Goal: Information Seeking & Learning: Learn about a topic

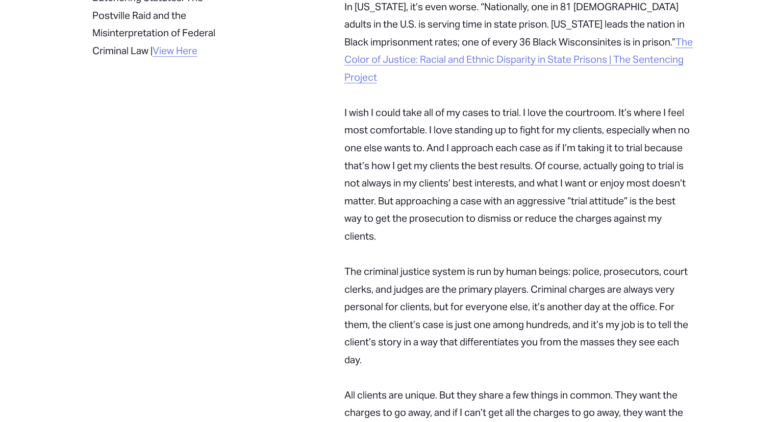
scroll to position [778, 0]
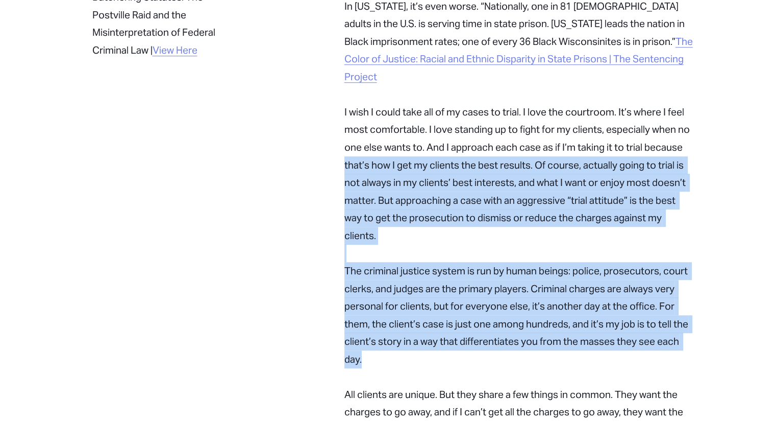
drag, startPoint x: 343, startPoint y: 116, endPoint x: 392, endPoint y: 302, distance: 192.1
click at [392, 302] on div "Why I do what I do I grew up in [US_STATE][GEOGRAPHIC_DATA]. I graduated with h…" at bounding box center [519, 74] width 367 height 1046
click at [392, 302] on p "The system also has a racially-disparate impact on people of color. That’s a fa…" at bounding box center [519, 147] width 350 height 582
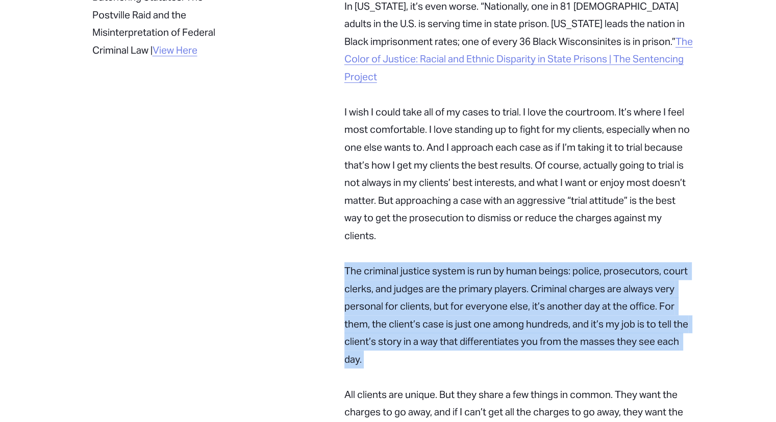
drag, startPoint x: 392, startPoint y: 302, endPoint x: 338, endPoint y: 218, distance: 99.4
click at [338, 218] on div "Why I do what I do I grew up in [US_STATE][GEOGRAPHIC_DATA]. I graduated with h…" at bounding box center [519, 74] width 367 height 1046
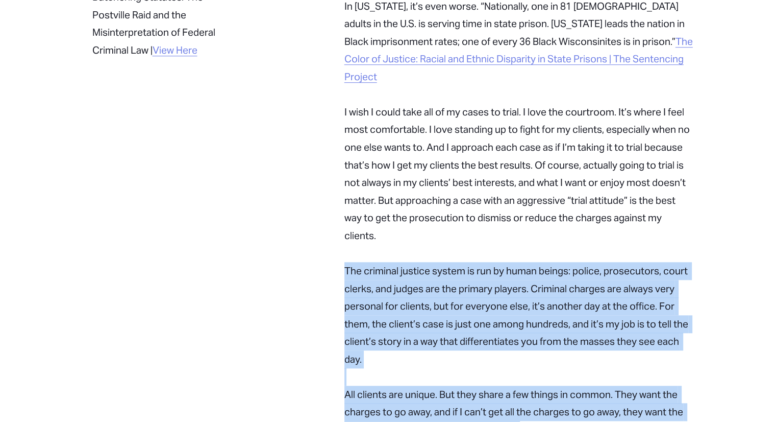
drag, startPoint x: 338, startPoint y: 218, endPoint x: 512, endPoint y: 368, distance: 230.1
click at [512, 368] on div "Why I do what I do I grew up in [US_STATE][GEOGRAPHIC_DATA]. I graduated with h…" at bounding box center [519, 74] width 367 height 1046
click at [512, 368] on p "The system also has a racially-disparate impact on people of color. That’s a fa…" at bounding box center [519, 147] width 350 height 582
drag, startPoint x: 512, startPoint y: 368, endPoint x: 471, endPoint y: 220, distance: 154.3
click at [471, 220] on p "The system also has a racially-disparate impact on people of color. That’s a fa…" at bounding box center [519, 147] width 350 height 582
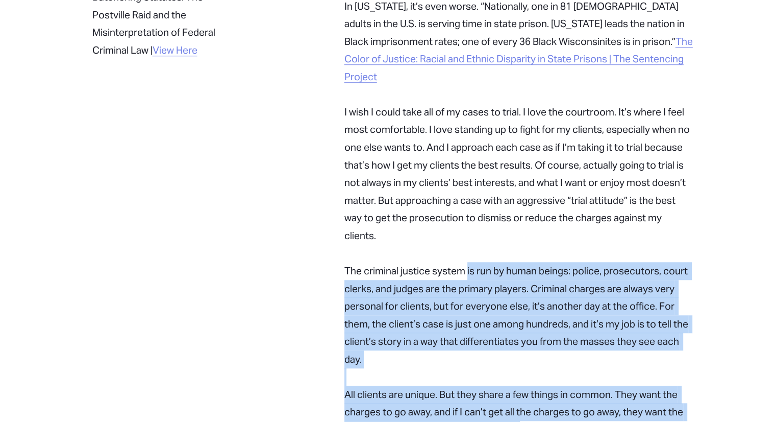
click at [471, 220] on p "The system also has a racially-disparate impact on people of color. That’s a fa…" at bounding box center [519, 147] width 350 height 582
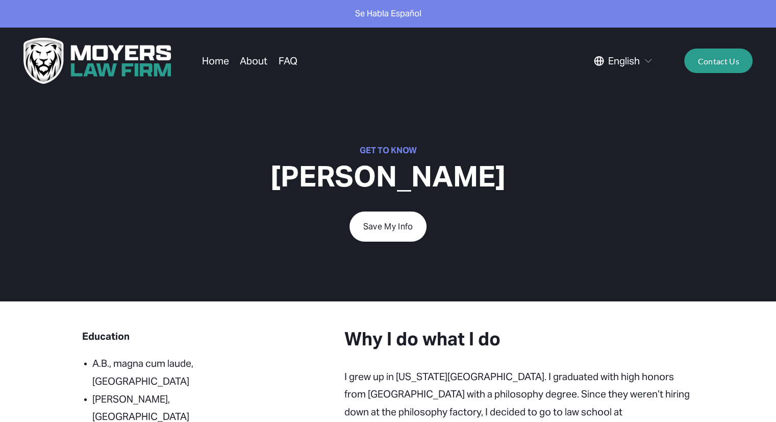
scroll to position [0, 0]
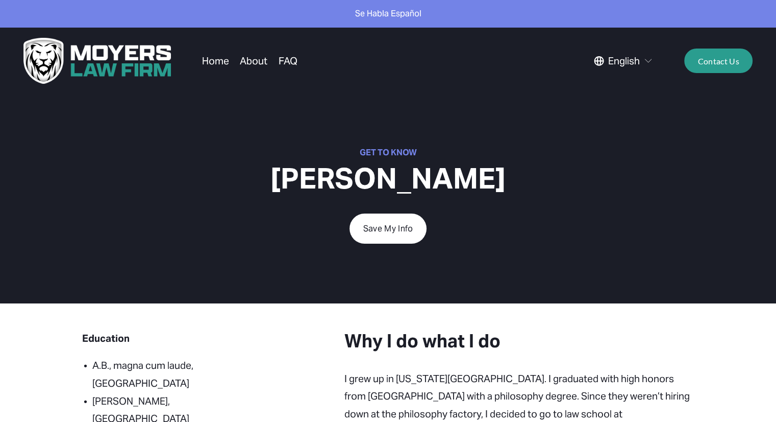
click at [244, 69] on link "About" at bounding box center [254, 60] width 28 height 19
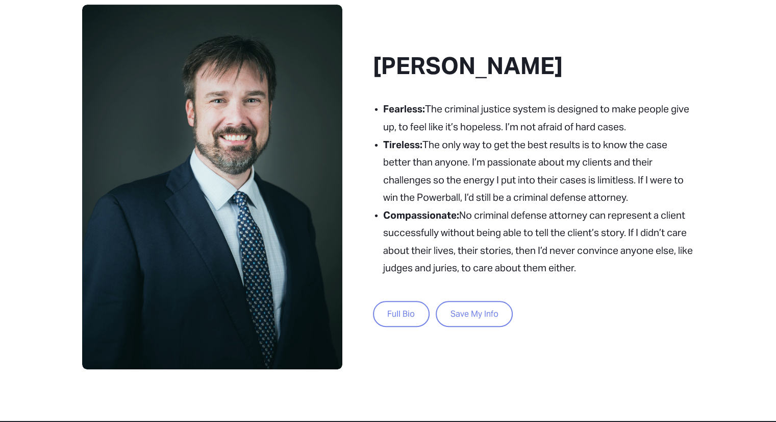
scroll to position [436, 0]
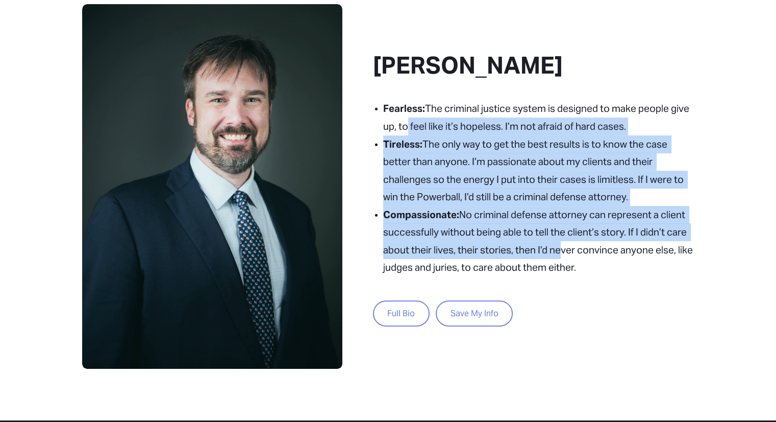
drag, startPoint x: 404, startPoint y: 122, endPoint x: 556, endPoint y: 257, distance: 203.2
click at [556, 257] on ul "Fearless: The criminal justice system is designed to make people give up, to fe…" at bounding box center [534, 188] width 322 height 177
click at [556, 257] on p "Compassionate: No criminal defense attorney can represent a client successfully…" at bounding box center [538, 241] width 311 height 70
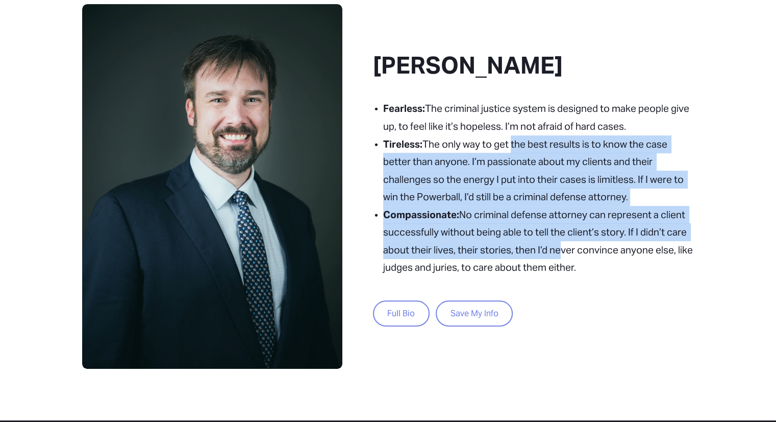
drag, startPoint x: 556, startPoint y: 257, endPoint x: 511, endPoint y: 136, distance: 129.0
click at [511, 136] on ul "Fearless: The criminal justice system is designed to make people give up, to fe…" at bounding box center [534, 188] width 322 height 177
click at [511, 136] on p "Tireless: The only way to get the best results is to know the case better than …" at bounding box center [538, 170] width 311 height 70
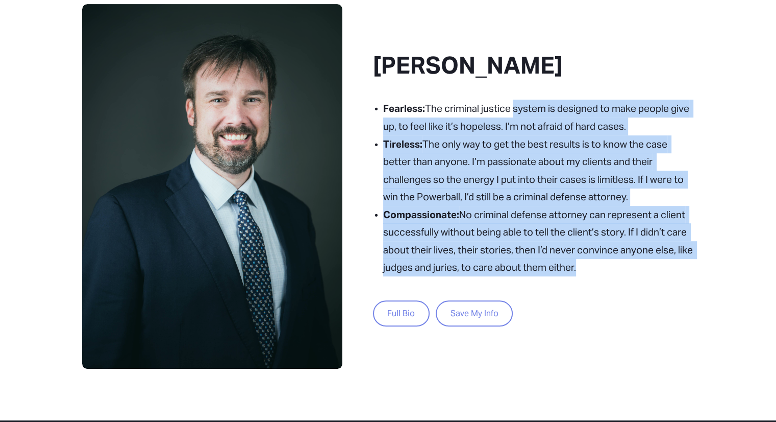
drag, startPoint x: 514, startPoint y: 95, endPoint x: 572, endPoint y: 279, distance: 192.6
click at [572, 279] on div "Peter Moyers Fearless: The criminal justice system is designed to make people g…" at bounding box center [534, 187] width 322 height 272
click at [572, 279] on div "Fearless: The criminal justice system is designed to make people give up, to fe…" at bounding box center [534, 211] width 322 height 223
drag, startPoint x: 572, startPoint y: 279, endPoint x: 570, endPoint y: 107, distance: 172.5
click at [570, 107] on div "Fearless: The criminal justice system is designed to make people give up, to fe…" at bounding box center [534, 211] width 322 height 223
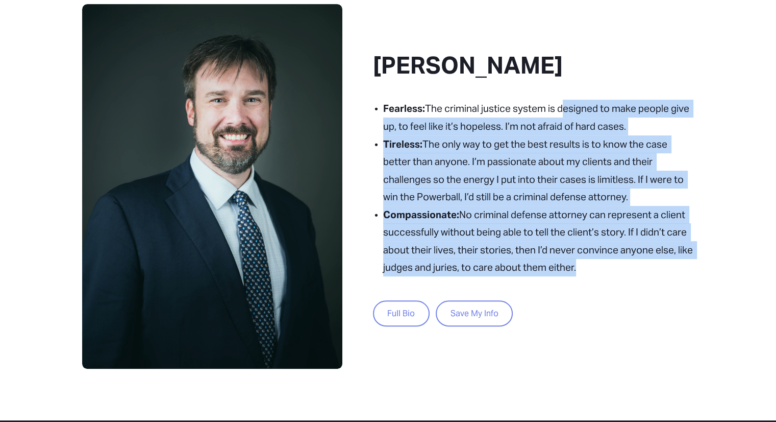
click at [570, 107] on p "Fearless: The criminal justice system is designed to make people give up, to fe…" at bounding box center [538, 117] width 311 height 35
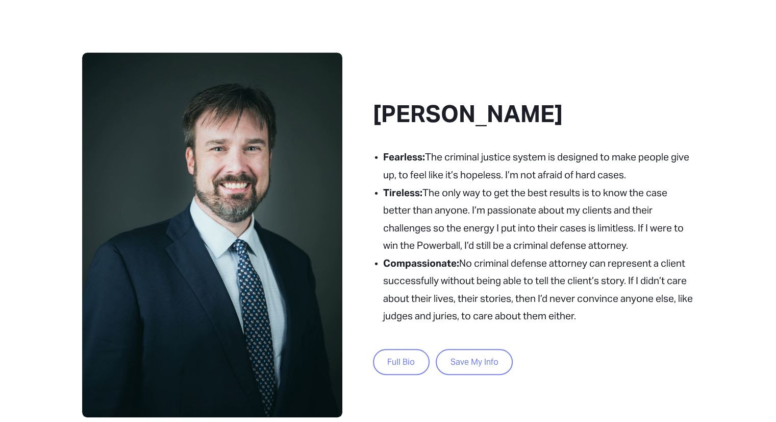
scroll to position [386, 0]
